Goal: Find specific page/section: Find specific page/section

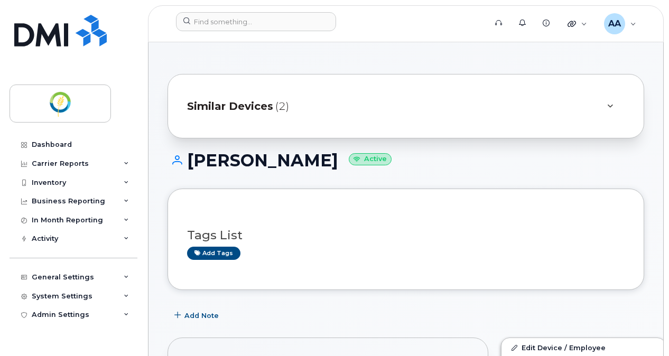
scroll to position [159, 0]
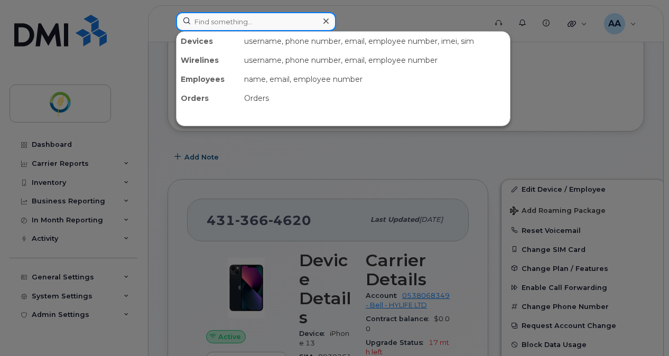
click at [204, 23] on input at bounding box center [256, 21] width 160 height 19
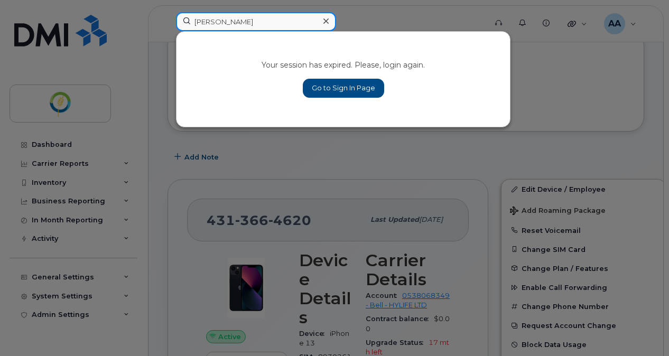
type input "[PERSON_NAME]"
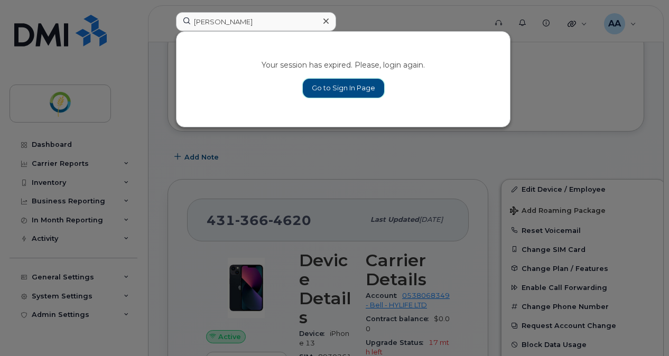
click at [355, 91] on link "Go to Sign In Page" at bounding box center [343, 88] width 81 height 19
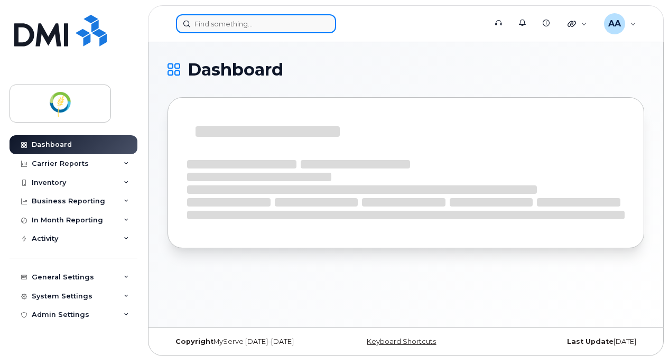
click at [211, 25] on input at bounding box center [256, 23] width 160 height 19
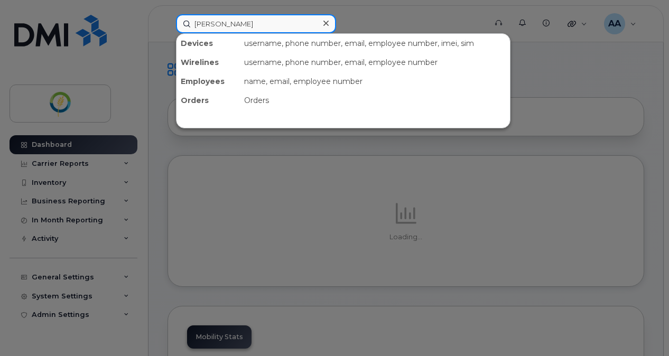
type input "[PERSON_NAME]"
